Goal: Find specific page/section: Find specific page/section

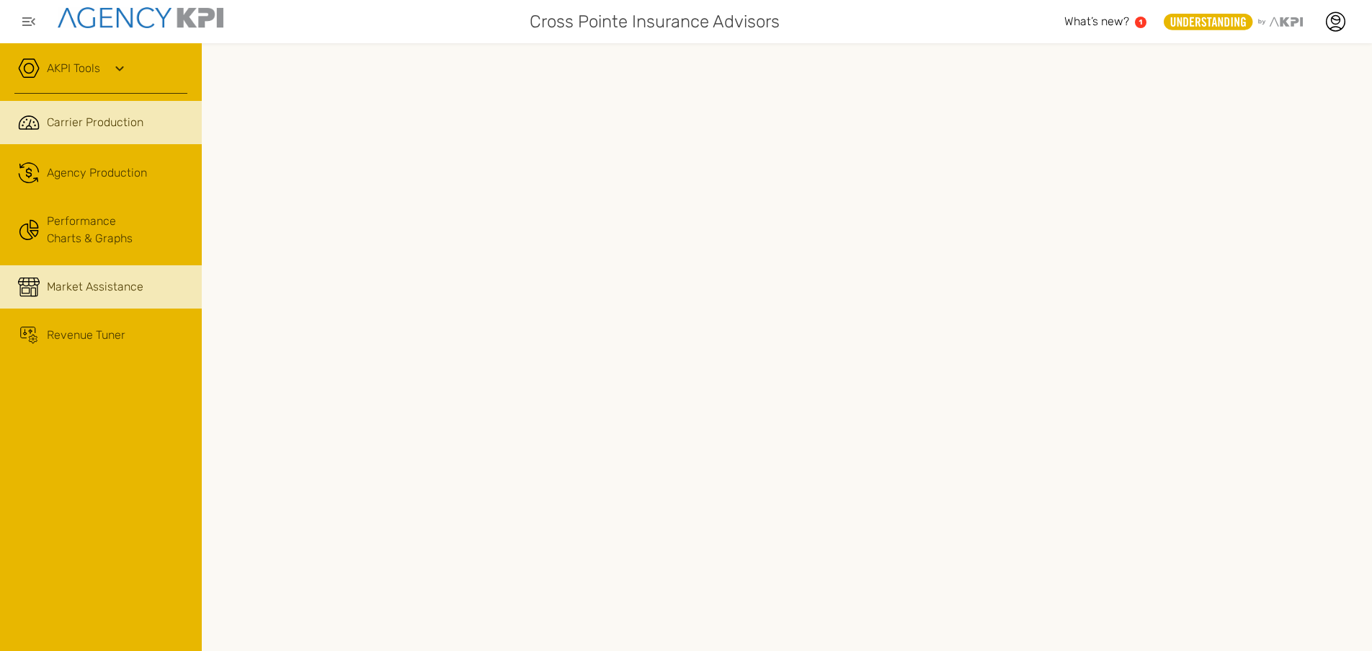
click at [84, 295] on span "Market Assistance" at bounding box center [95, 286] width 97 height 17
